Goal: Find specific page/section: Find specific page/section

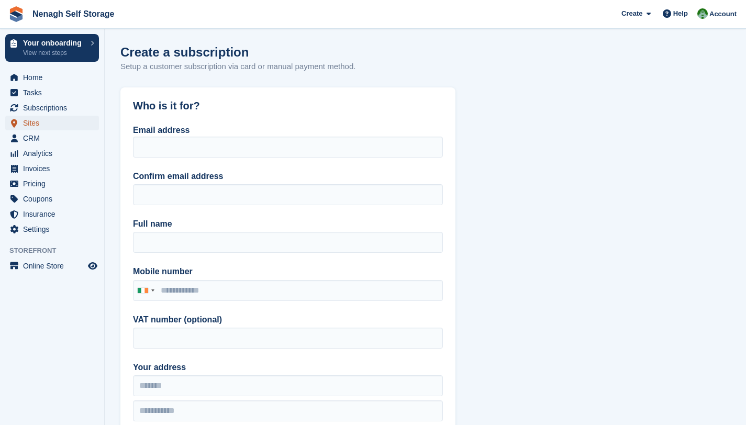
click at [51, 121] on span "Sites" at bounding box center [54, 123] width 63 height 15
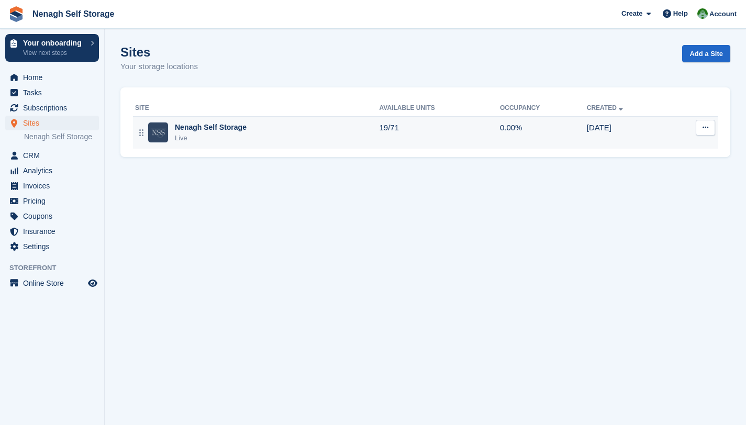
click at [266, 137] on div "Nenagh Self Storage Live" at bounding box center [257, 132] width 245 height 21
